Goal: Find specific page/section: Find specific page/section

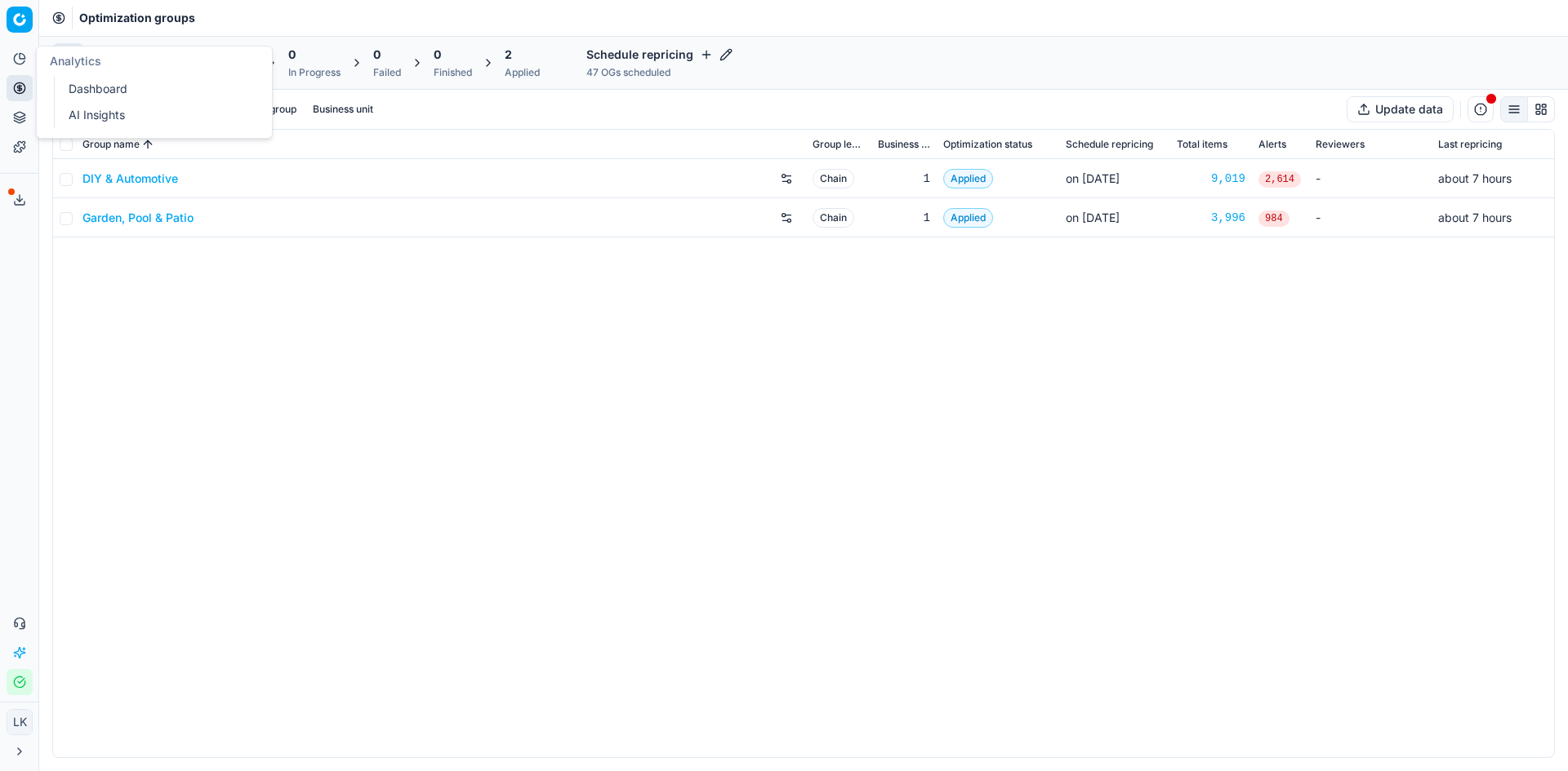
click at [833, 537] on div "DIY & Automotive Chain 1 Applied on [DATE] 9,019 2,614 - about 7 hours Garden, …" at bounding box center [803, 458] width 1500 height 598
click at [238, 360] on div "DIY & Automotive Chain 1 Applied on [DATE] 9,019 2,614 - about 7 hours Garden, …" at bounding box center [803, 458] width 1500 height 598
click at [153, 179] on link "DIY & Automotive" at bounding box center [129, 179] width 96 height 16
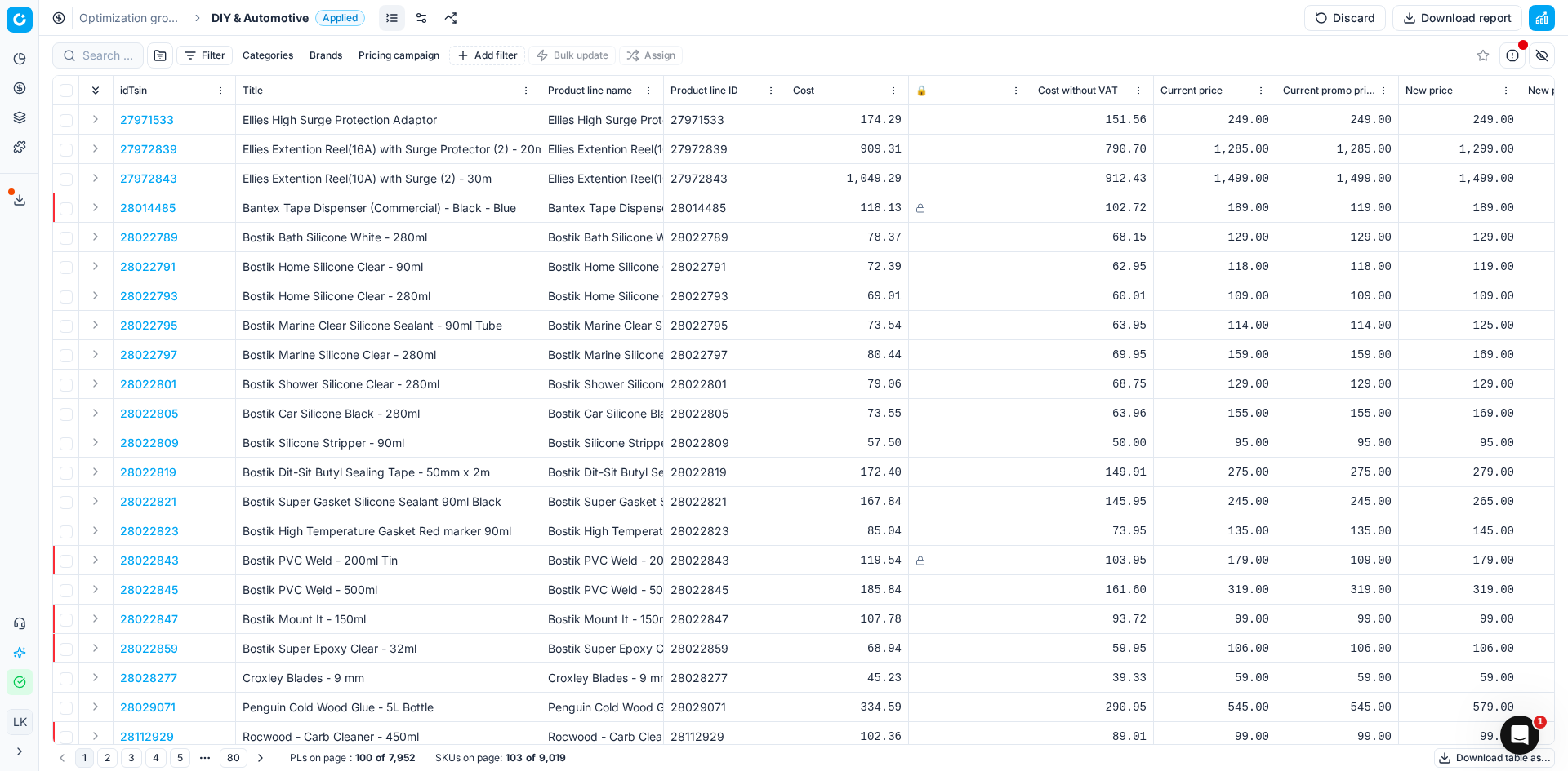
click at [417, 14] on link at bounding box center [421, 17] width 26 height 26
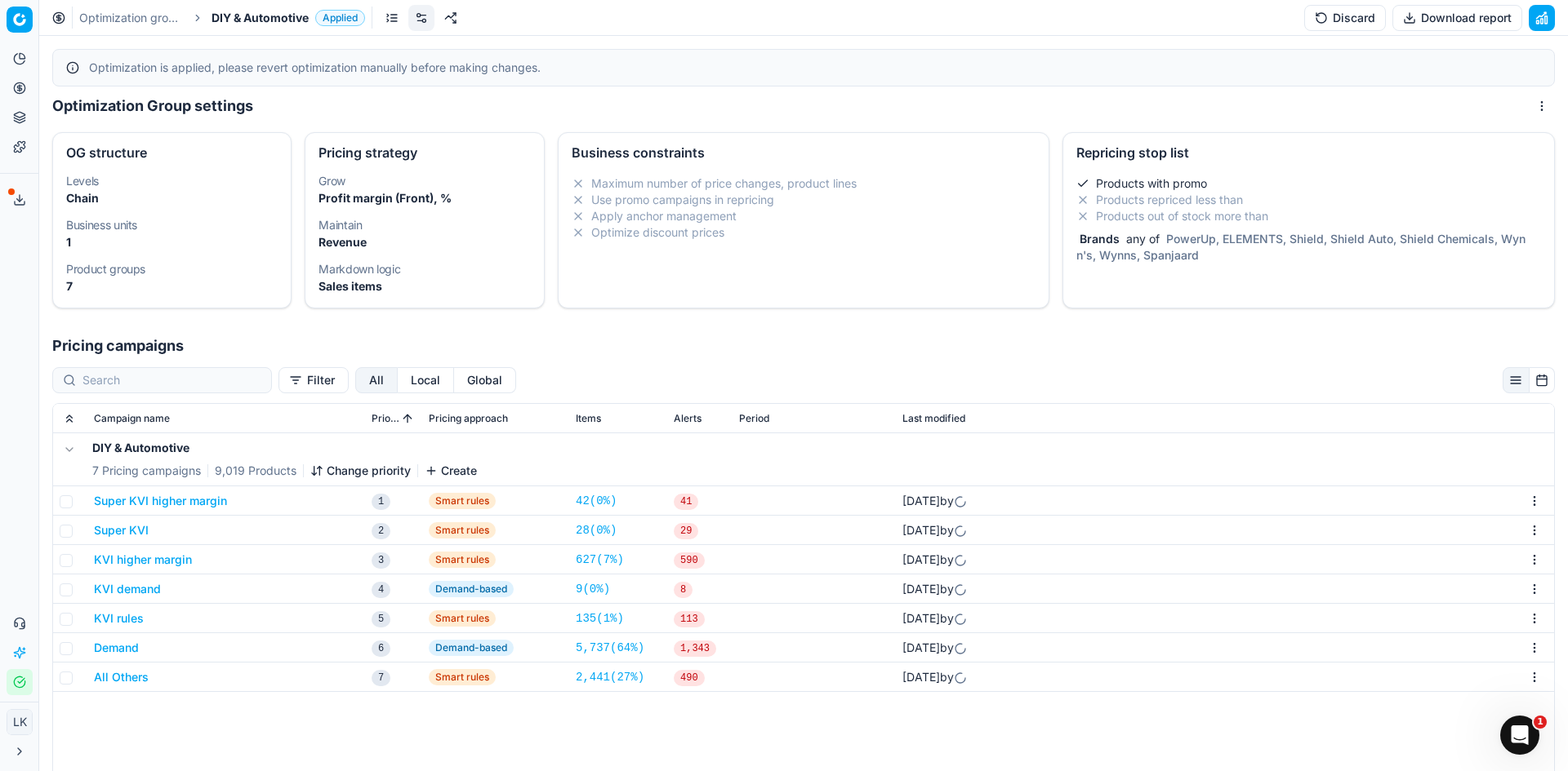
click at [1230, 215] on li "Products out of stock more than" at bounding box center [1308, 216] width 464 height 16
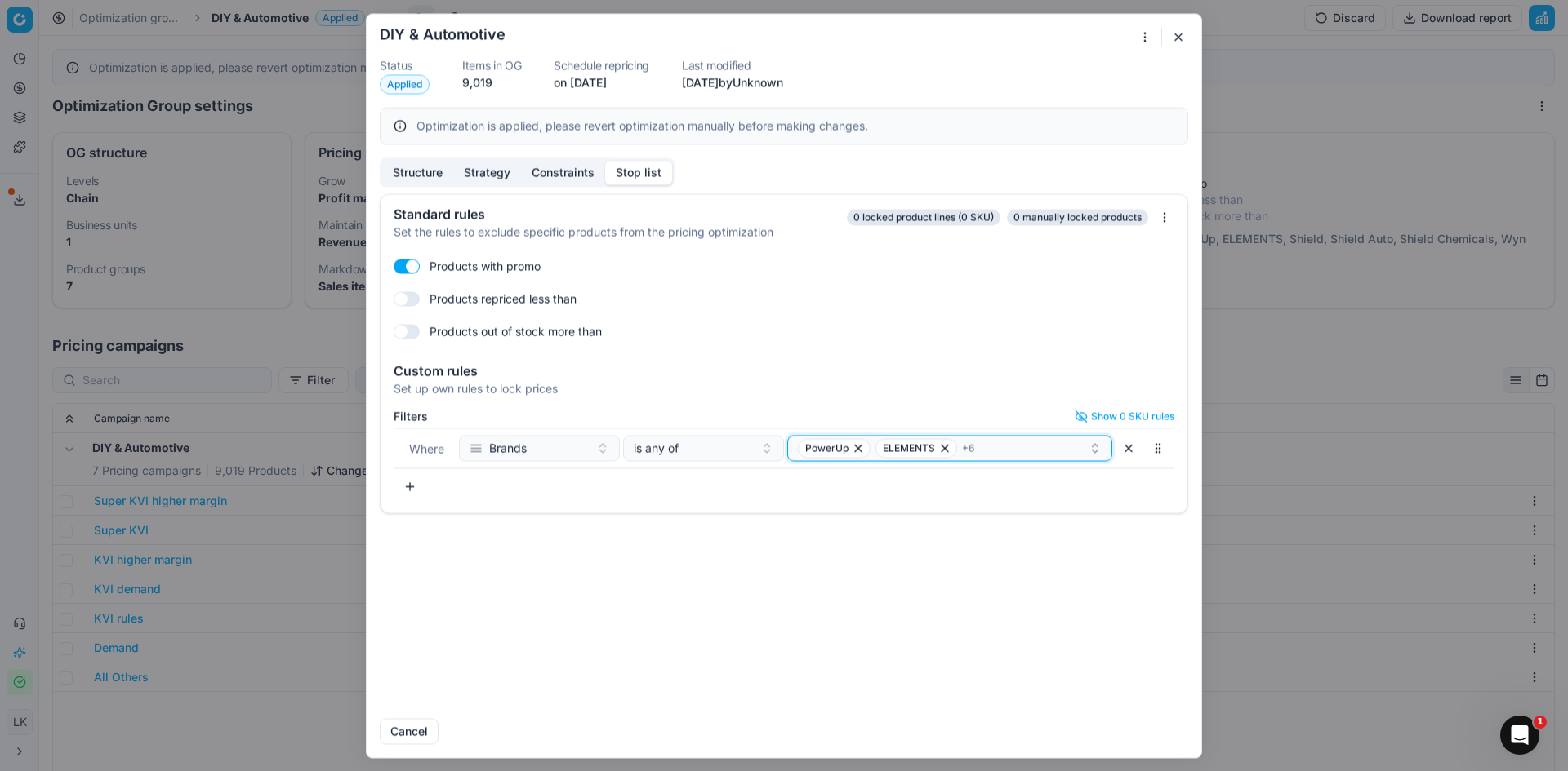
click at [1018, 442] on div "PowerUp ELEMENTS + 6" at bounding box center [942, 448] width 291 height 19
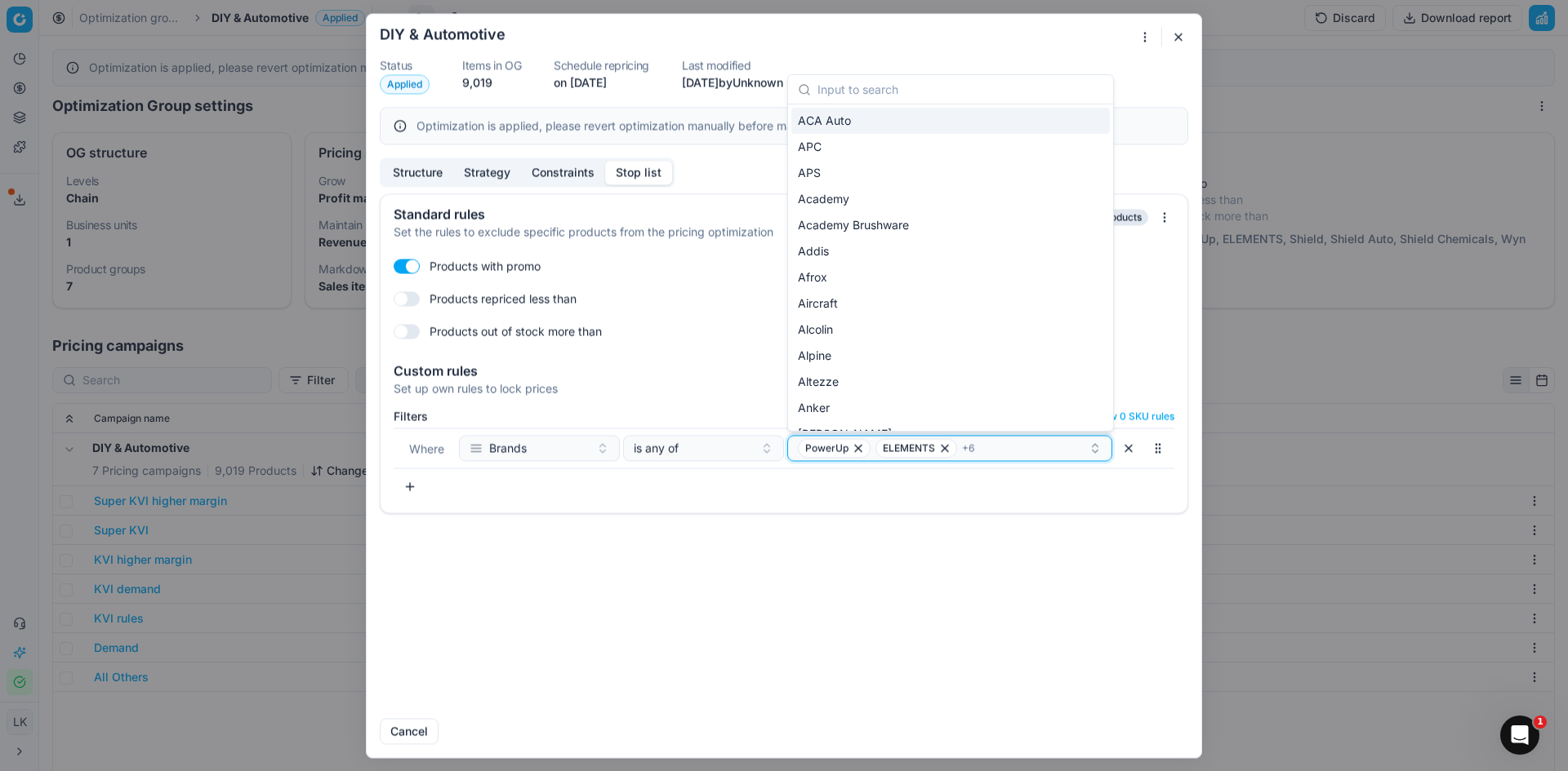
click at [1023, 454] on div "PowerUp ELEMENTS + 6" at bounding box center [942, 448] width 291 height 19
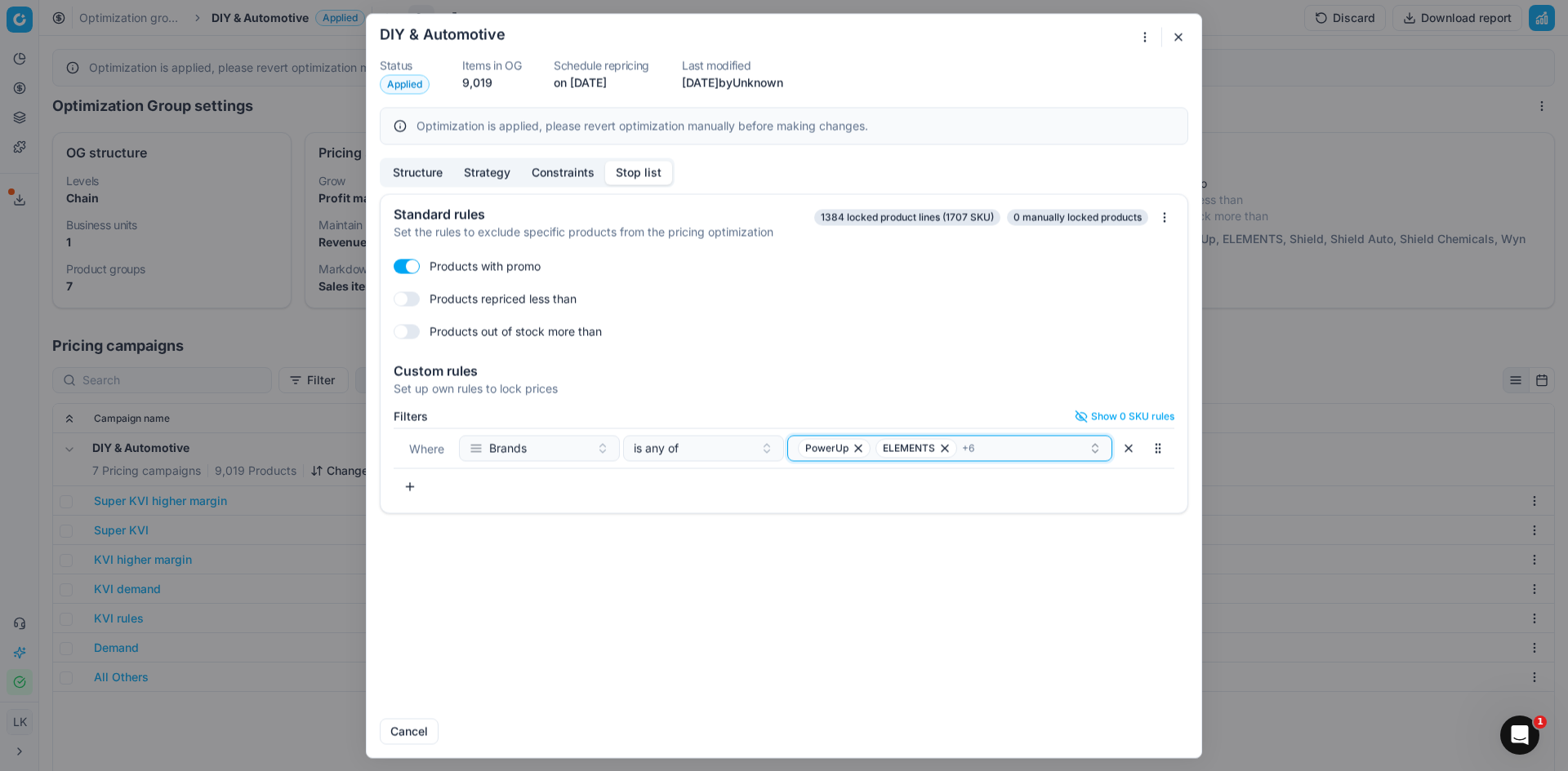
click at [1023, 454] on div "PowerUp ELEMENTS + 6" at bounding box center [942, 448] width 291 height 19
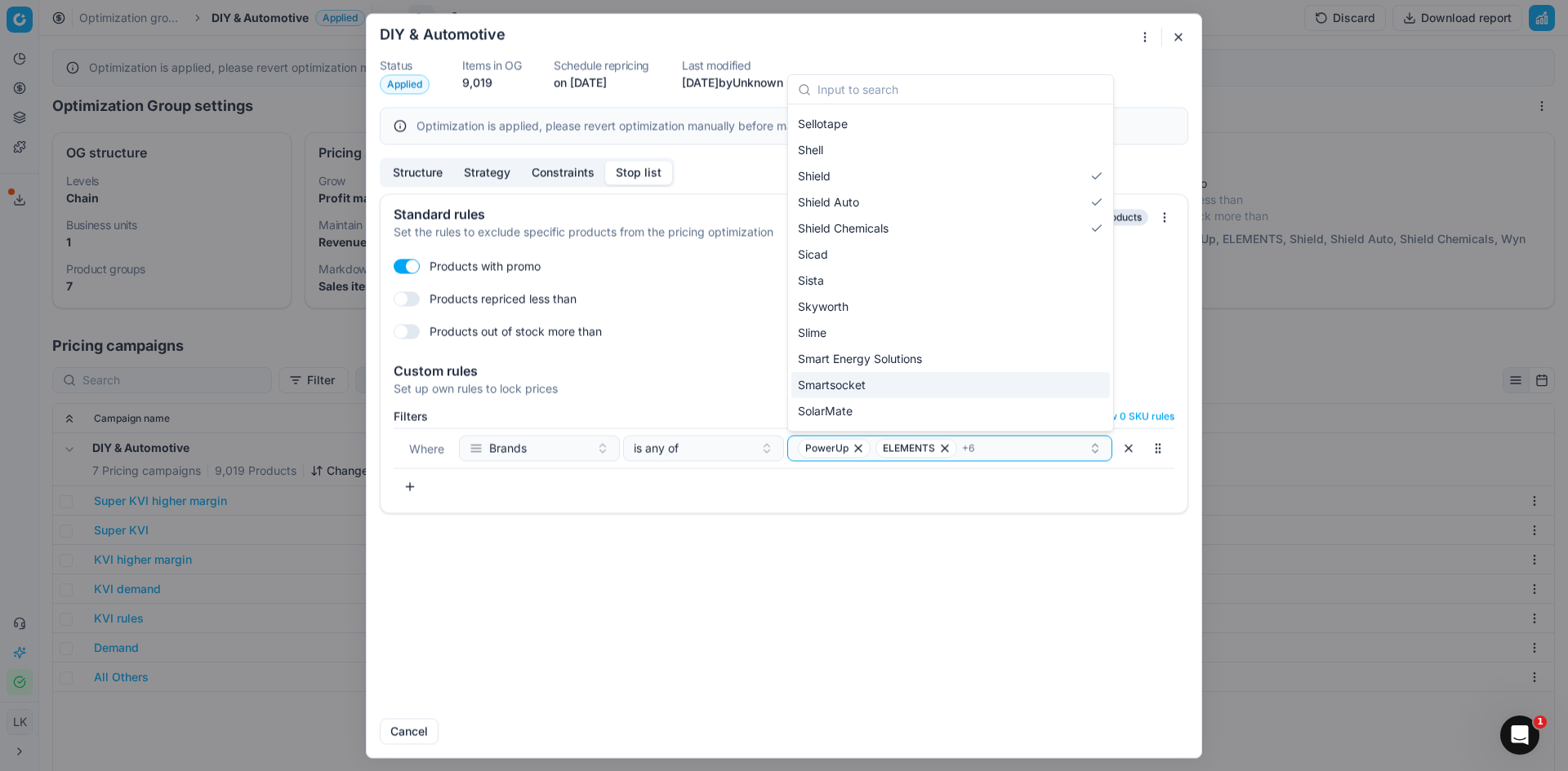
scroll to position [6110, 0]
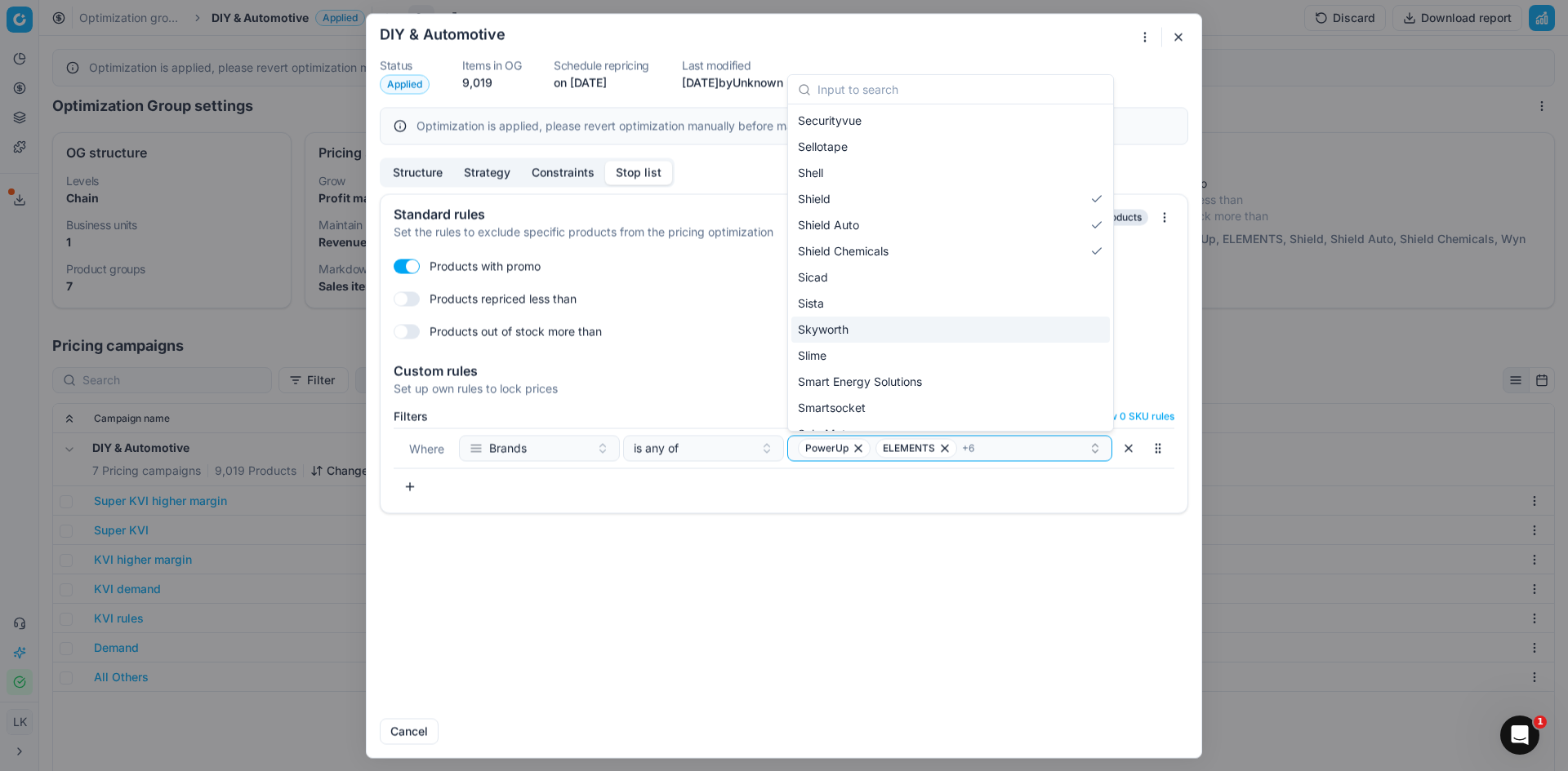
click at [1182, 38] on button "button" at bounding box center [1178, 37] width 19 height 19
